Goal: Transaction & Acquisition: Purchase product/service

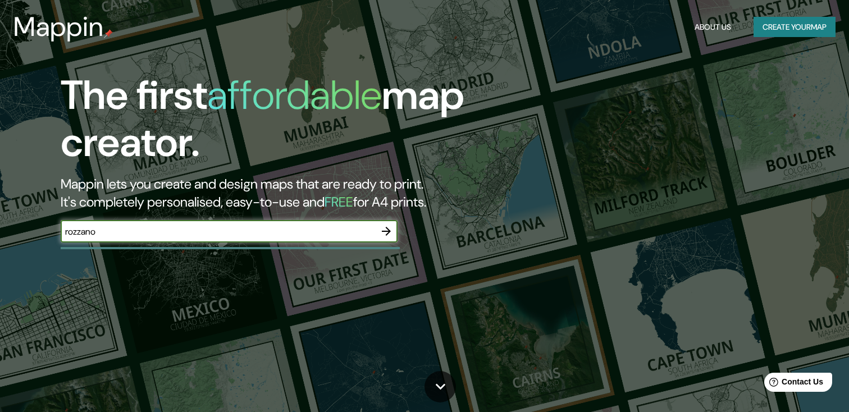
type input "rozzano"
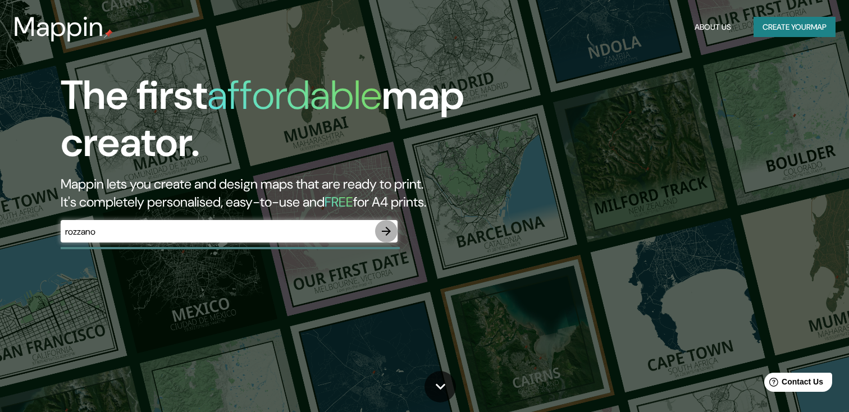
click at [383, 233] on icon "button" at bounding box center [386, 231] width 13 height 13
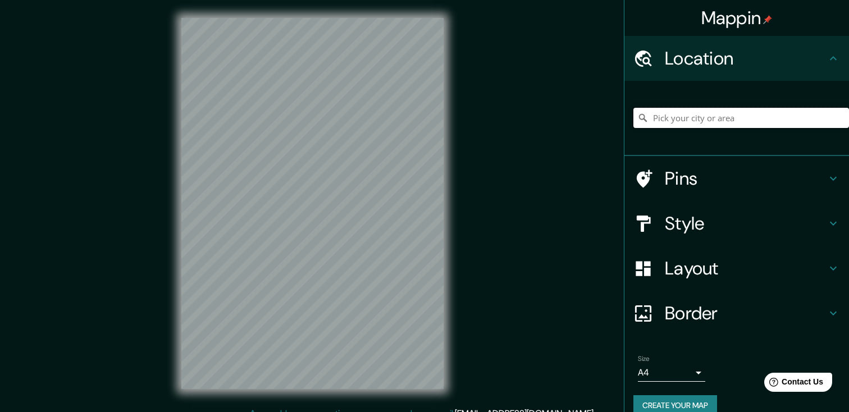
click at [695, 121] on input "Pick your city or area" at bounding box center [742, 118] width 216 height 20
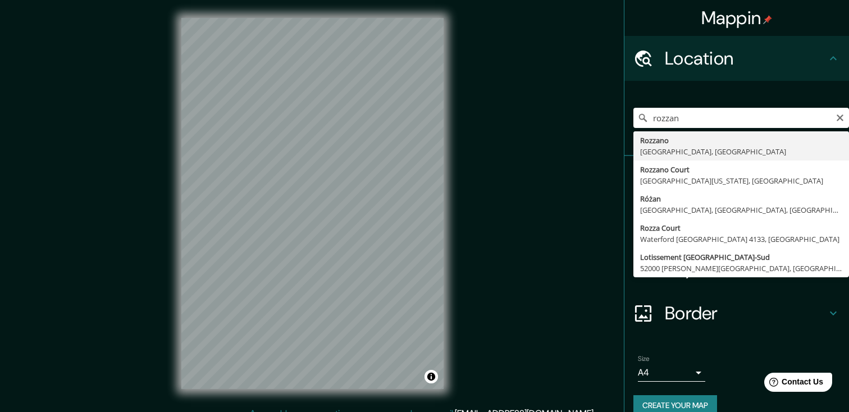
type input "[GEOGRAPHIC_DATA], [GEOGRAPHIC_DATA], [GEOGRAPHIC_DATA]"
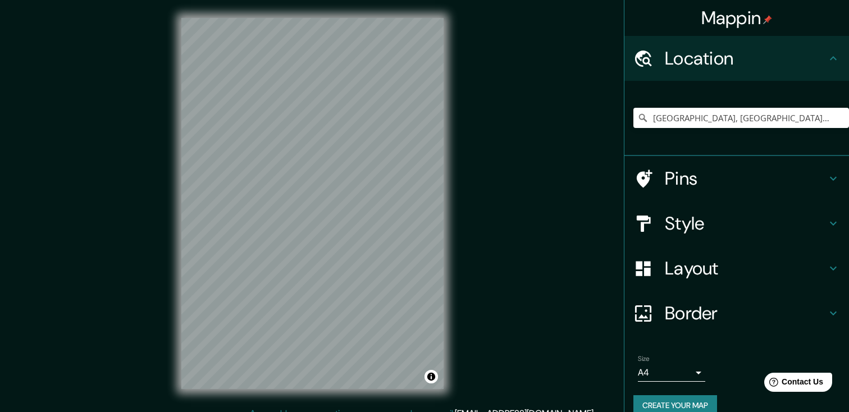
scroll to position [1, 0]
click at [830, 223] on icon at bounding box center [833, 222] width 13 height 13
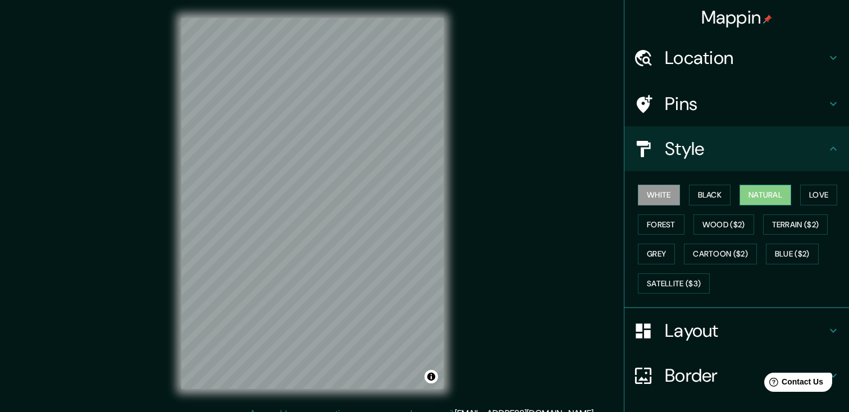
click at [766, 197] on button "Natural" at bounding box center [766, 195] width 52 height 21
click at [665, 245] on button "Grey" at bounding box center [656, 254] width 37 height 21
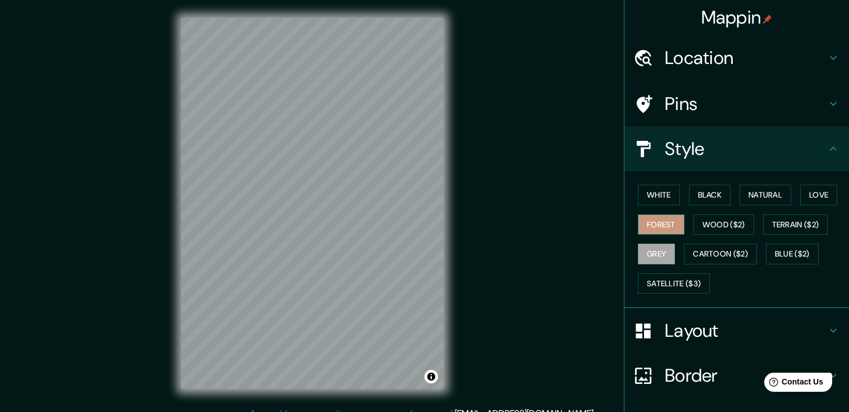
click at [665, 224] on button "Forest" at bounding box center [661, 225] width 47 height 21
click at [826, 198] on button "Love" at bounding box center [818, 195] width 37 height 21
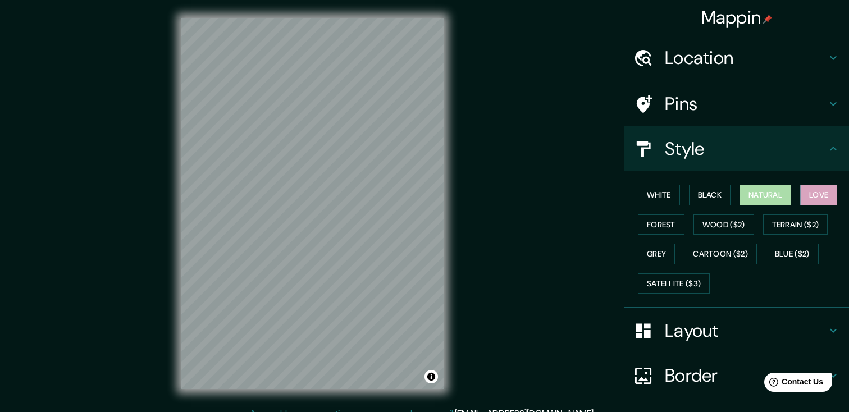
click at [768, 195] on button "Natural" at bounding box center [766, 195] width 52 height 21
click at [707, 190] on button "Black" at bounding box center [710, 195] width 42 height 21
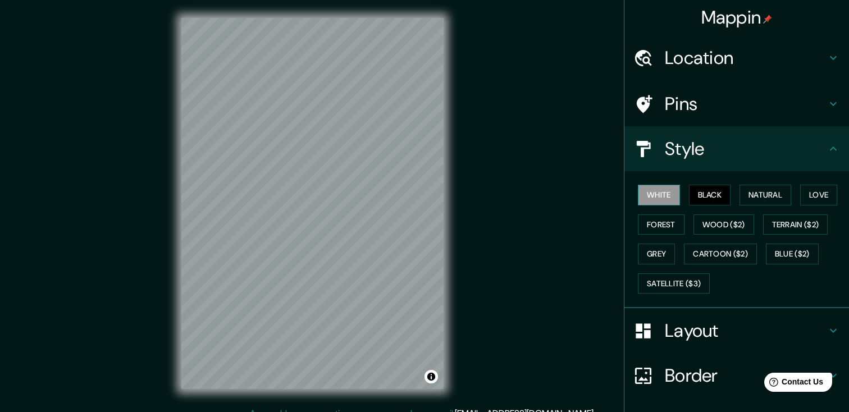
click at [665, 194] on button "White" at bounding box center [659, 195] width 42 height 21
click at [833, 105] on icon at bounding box center [833, 104] width 7 height 4
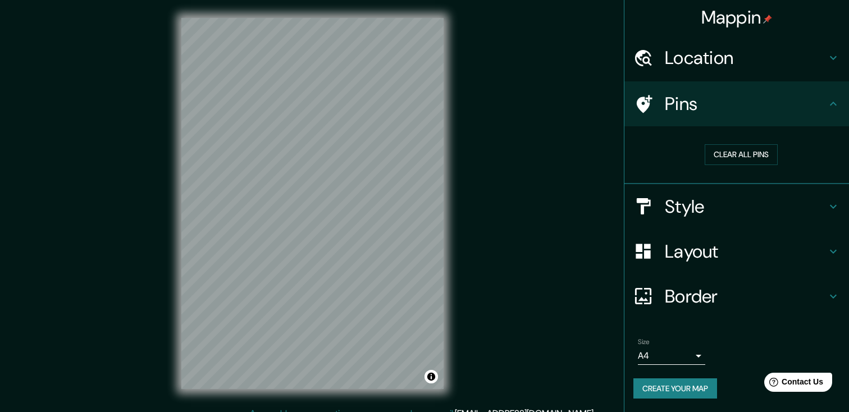
click at [831, 252] on icon at bounding box center [833, 251] width 13 height 13
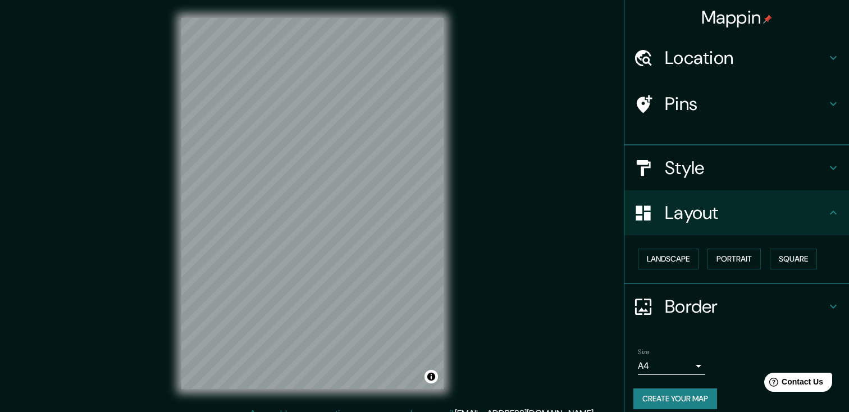
scroll to position [0, 0]
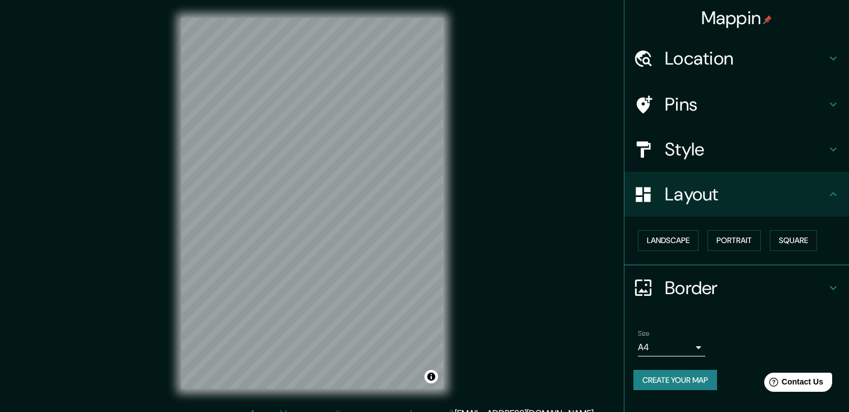
click at [831, 286] on icon at bounding box center [833, 287] width 13 height 13
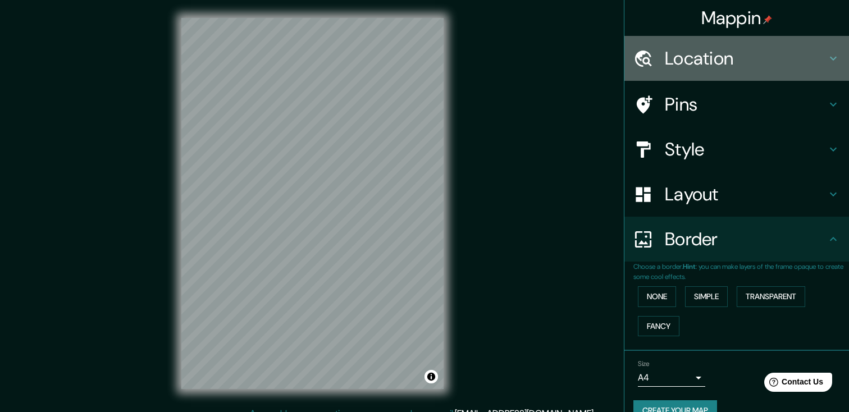
click at [829, 61] on icon at bounding box center [833, 58] width 13 height 13
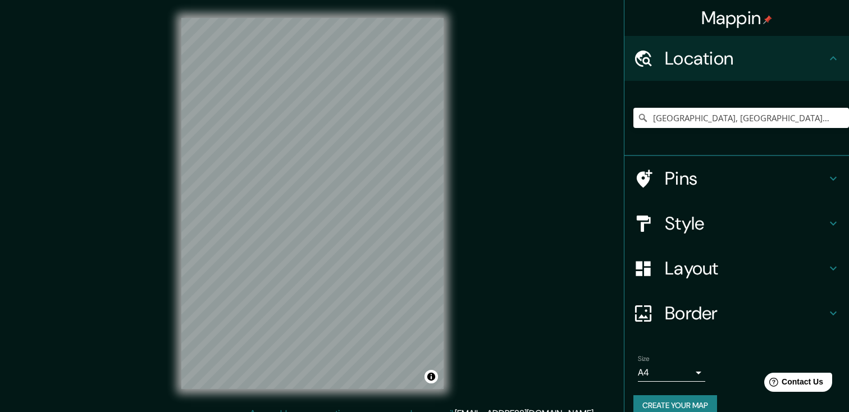
click at [829, 61] on icon at bounding box center [833, 58] width 13 height 13
click at [834, 221] on icon at bounding box center [833, 223] width 13 height 13
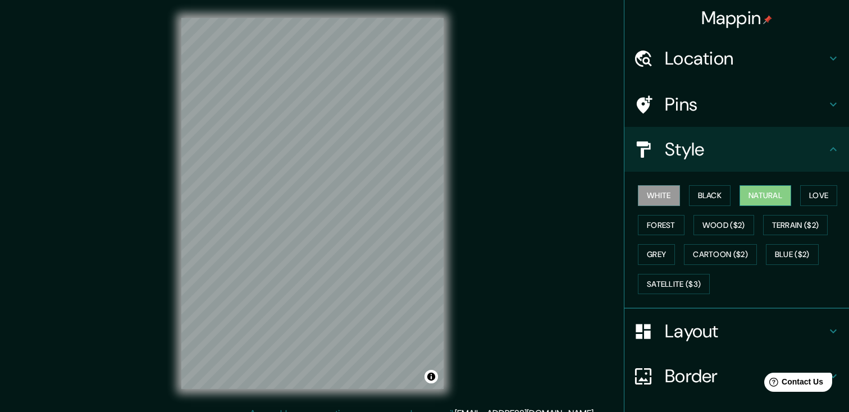
click at [754, 195] on button "Natural" at bounding box center [766, 195] width 52 height 21
click at [650, 195] on button "White" at bounding box center [659, 195] width 42 height 21
